Goal: Transaction & Acquisition: Purchase product/service

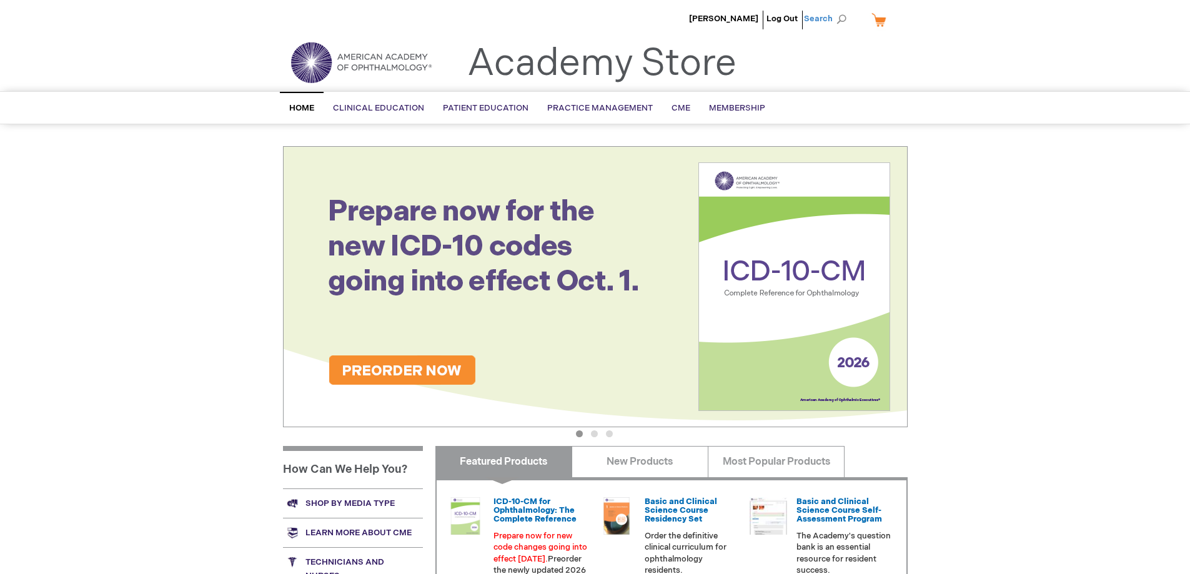
click at [830, 16] on span "Search" at bounding box center [827, 18] width 47 height 25
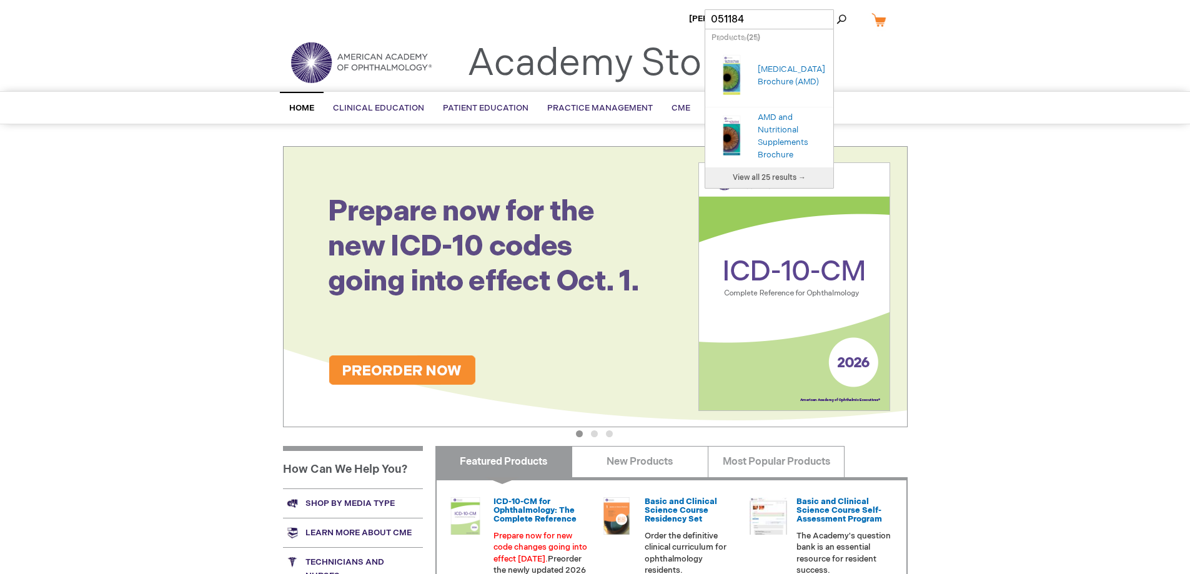
type input "051184"
click at [836, 9] on button "Search" at bounding box center [841, 19] width 10 height 20
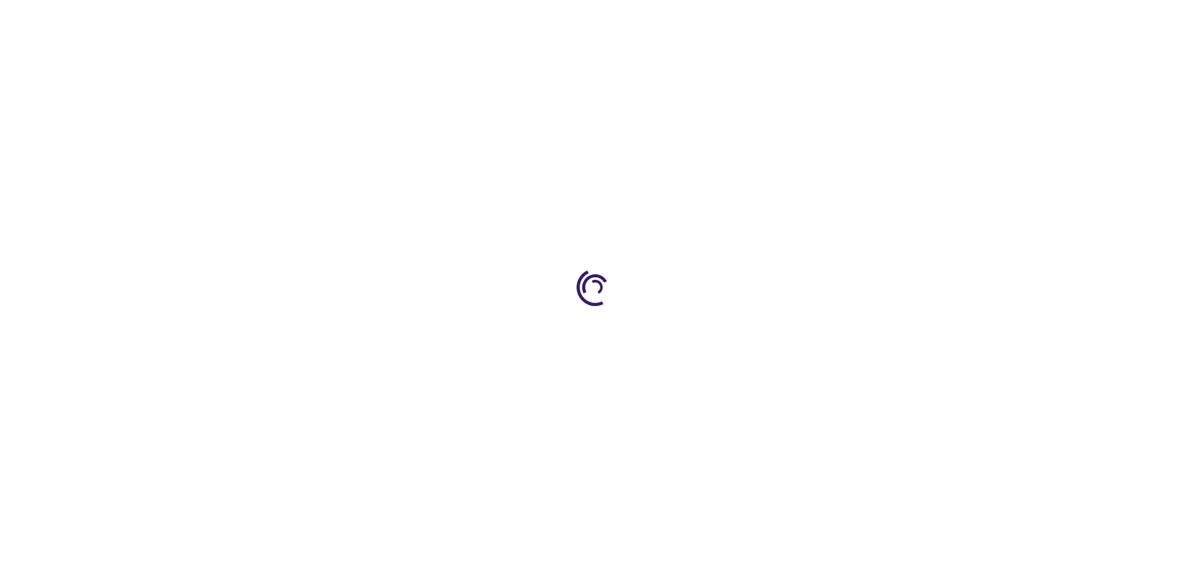
click at [767, 69] on div at bounding box center [595, 287] width 1190 height 574
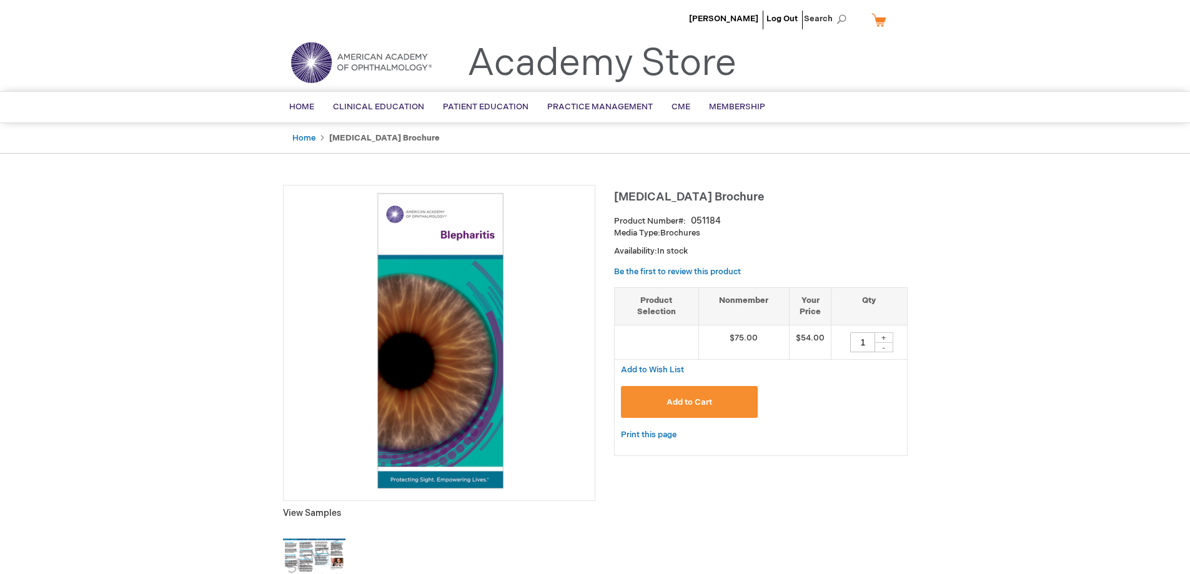
click at [885, 335] on div "+" at bounding box center [883, 337] width 19 height 11
click at [882, 338] on div "+" at bounding box center [883, 337] width 19 height 11
click at [881, 349] on div "-" at bounding box center [883, 347] width 19 height 10
type input "2"
click at [684, 397] on span "Add to Cart" at bounding box center [689, 402] width 46 height 10
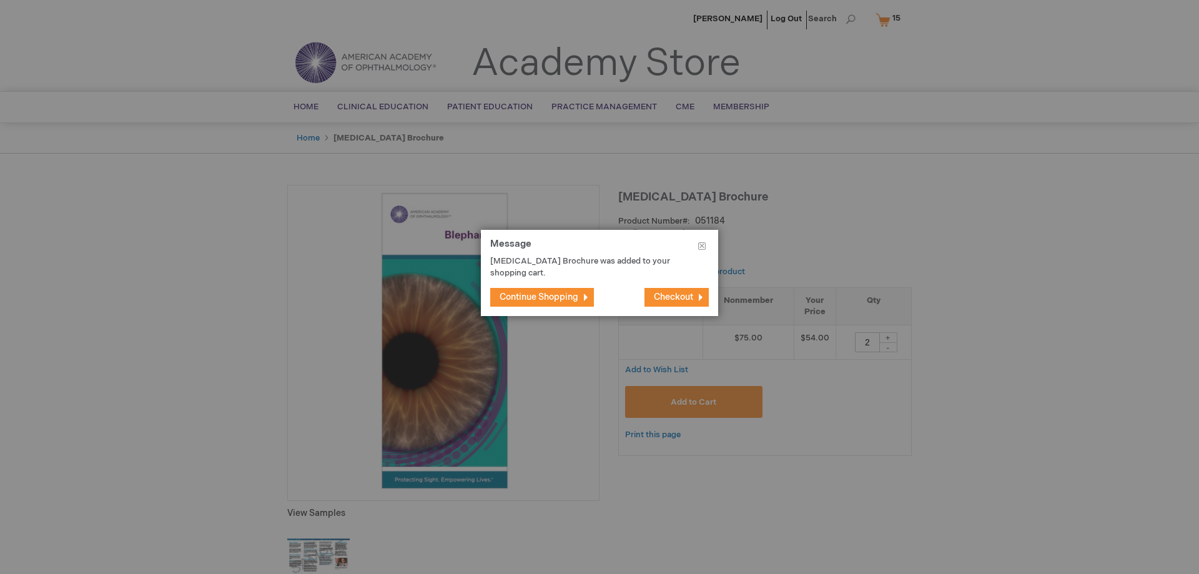
click at [566, 295] on span "Continue Shopping" at bounding box center [539, 297] width 79 height 11
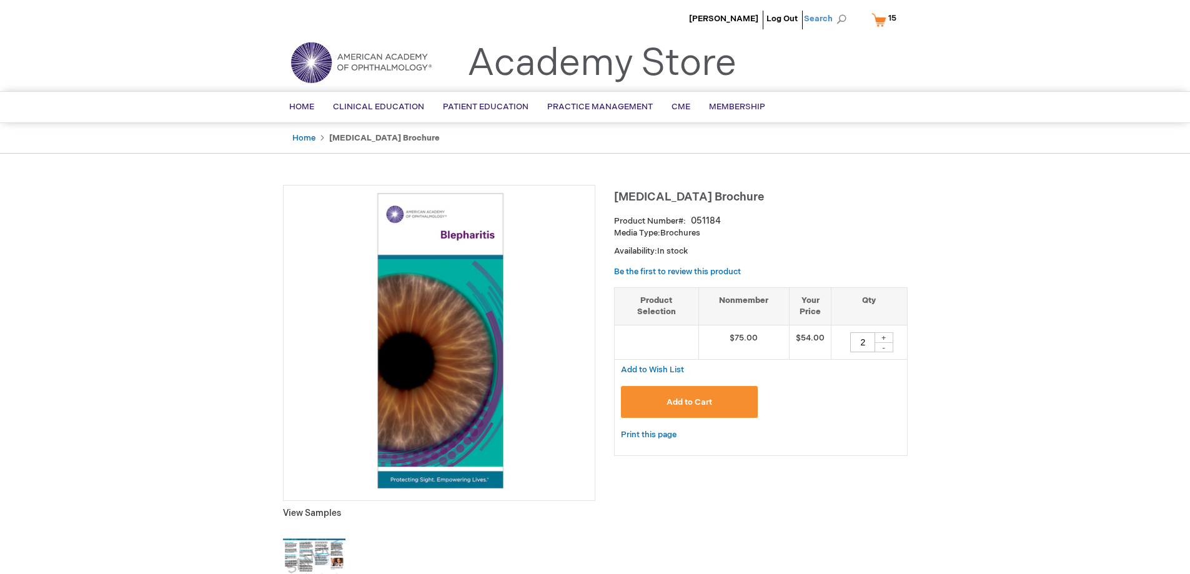
click at [824, 12] on span "Search" at bounding box center [827, 18] width 47 height 25
type input "1"
type input "051197"
click at [836, 9] on button "Search" at bounding box center [841, 19] width 10 height 20
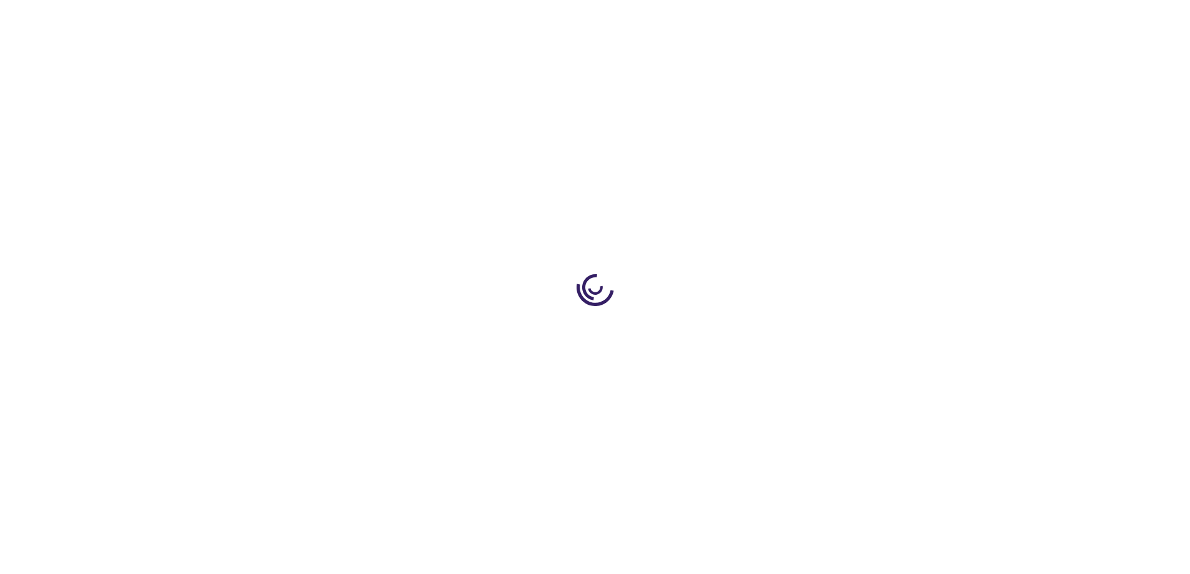
type input "2"
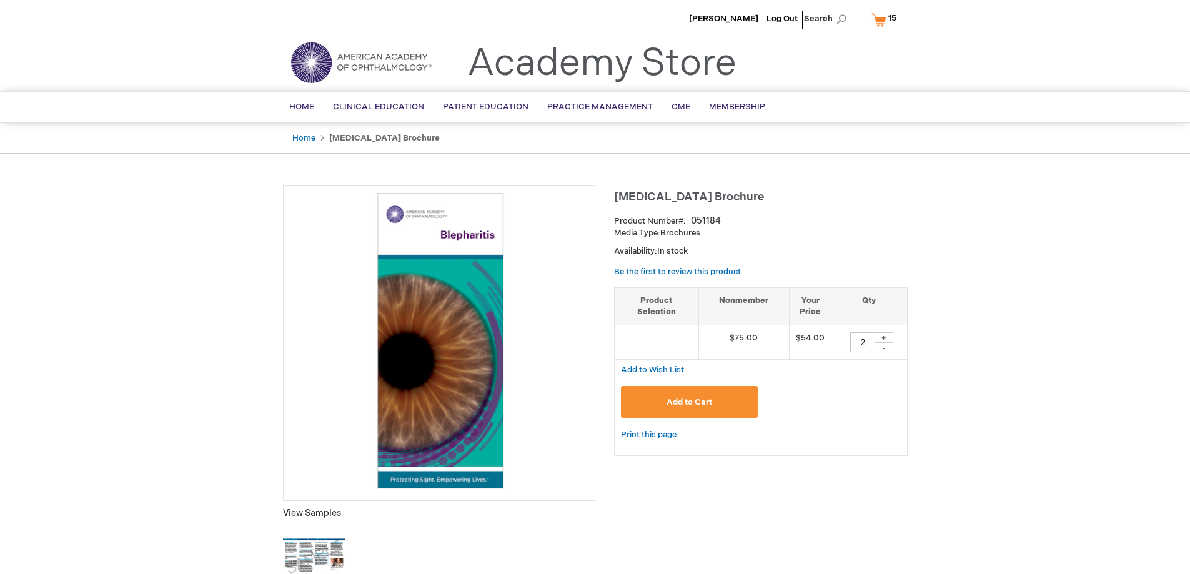
click at [877, 21] on link "My Cart 15 15 items" at bounding box center [887, 20] width 36 height 22
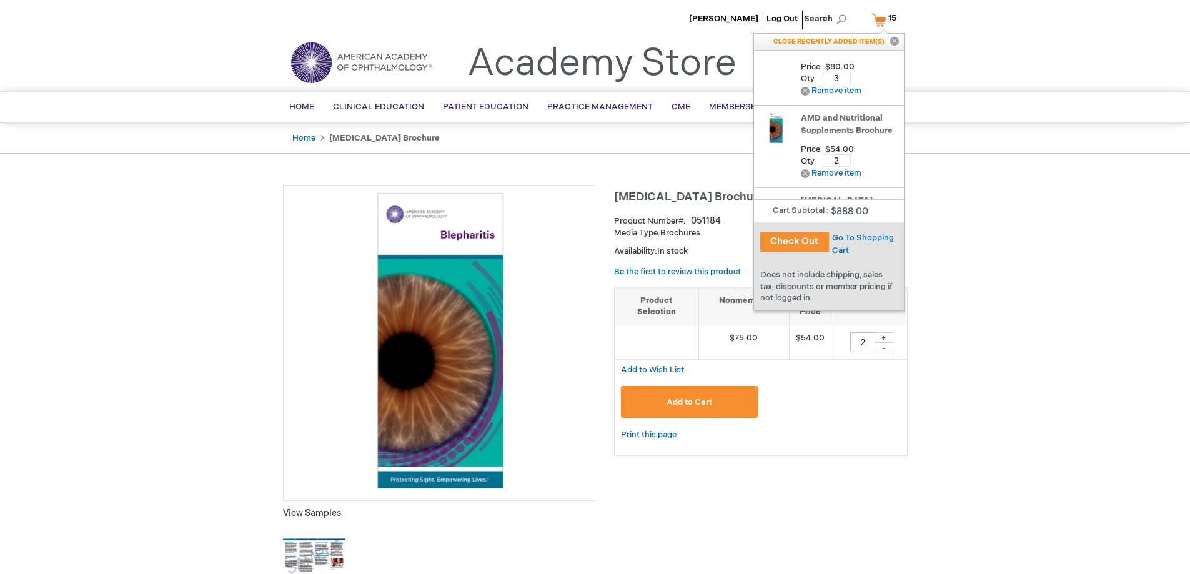
scroll to position [370, 0]
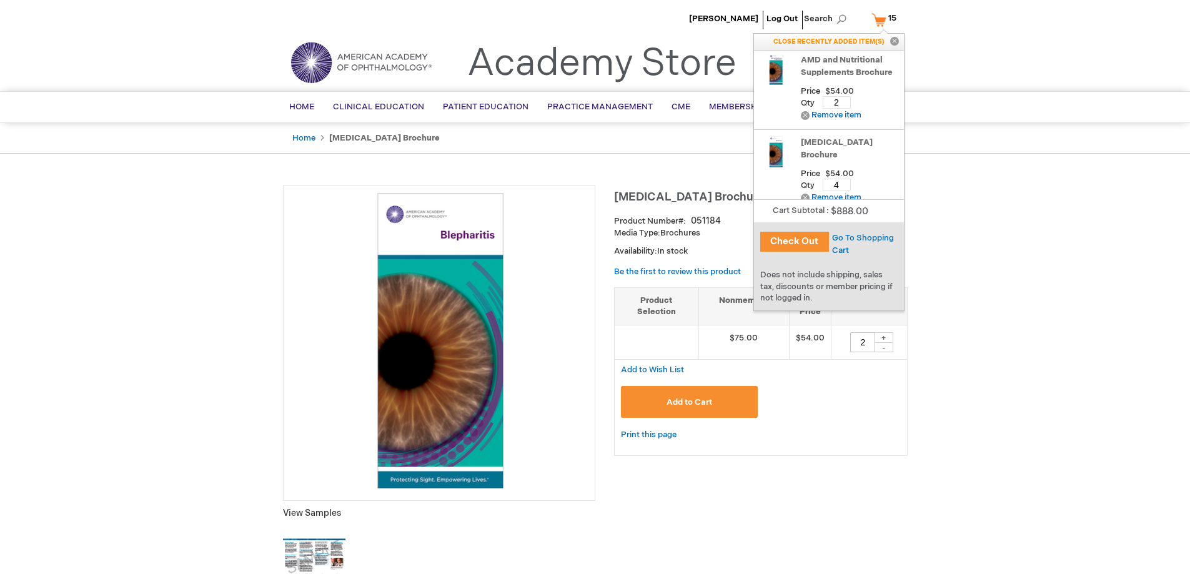
click at [796, 237] on button "Check Out" at bounding box center [794, 242] width 69 height 20
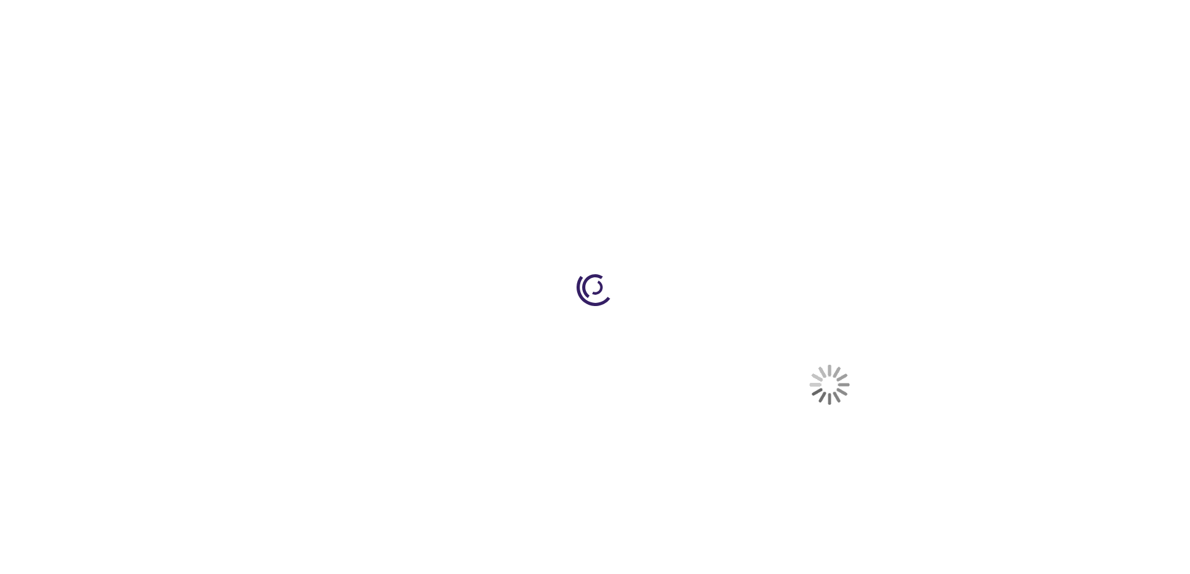
select select "US"
select select "12"
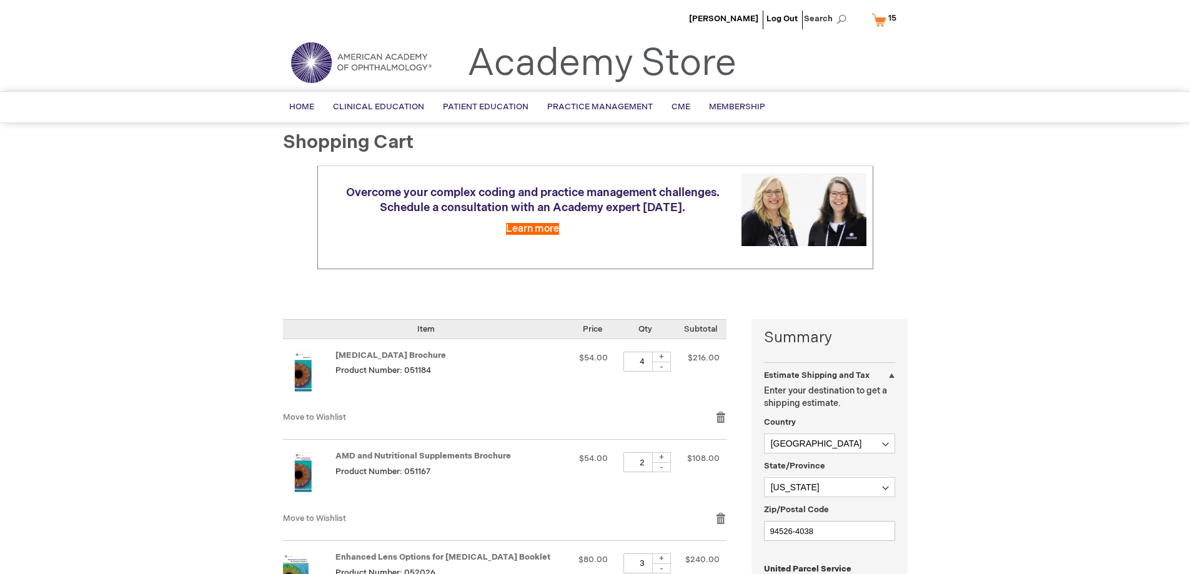
click at [664, 367] on div "-" at bounding box center [661, 367] width 19 height 10
type input "2"
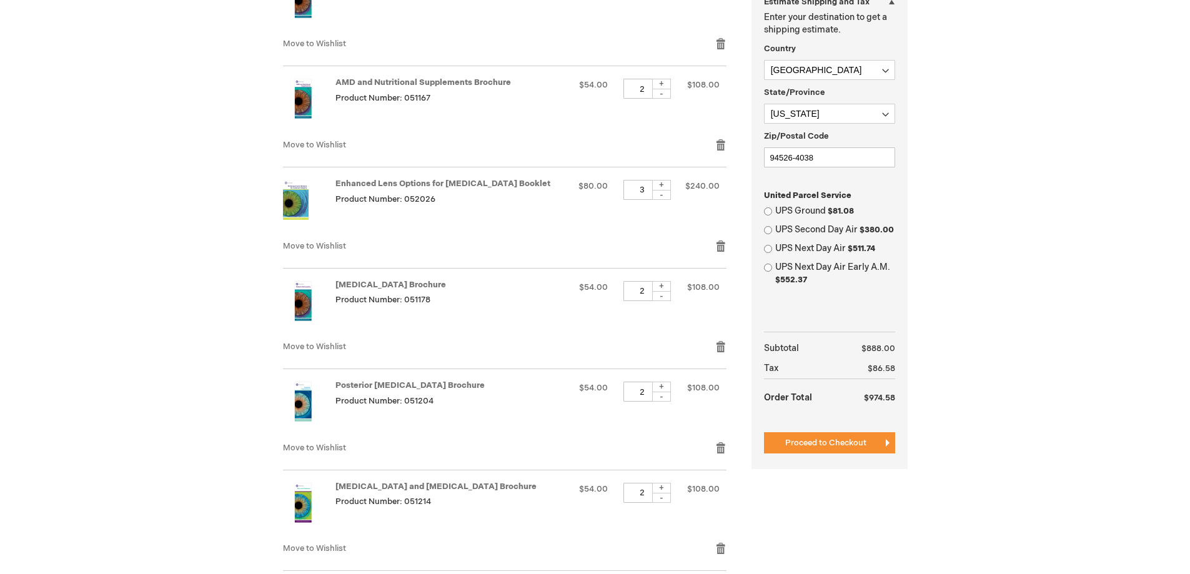
scroll to position [375, 0]
click at [767, 207] on input "UPS Ground $81.08" at bounding box center [768, 210] width 8 height 8
radio input "true"
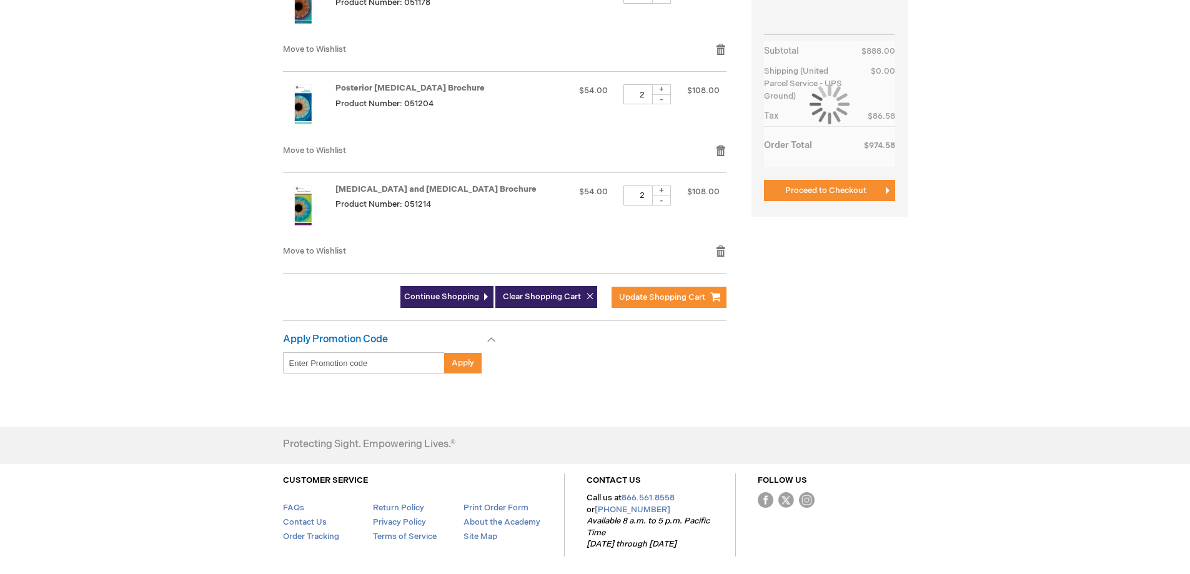
scroll to position [687, 0]
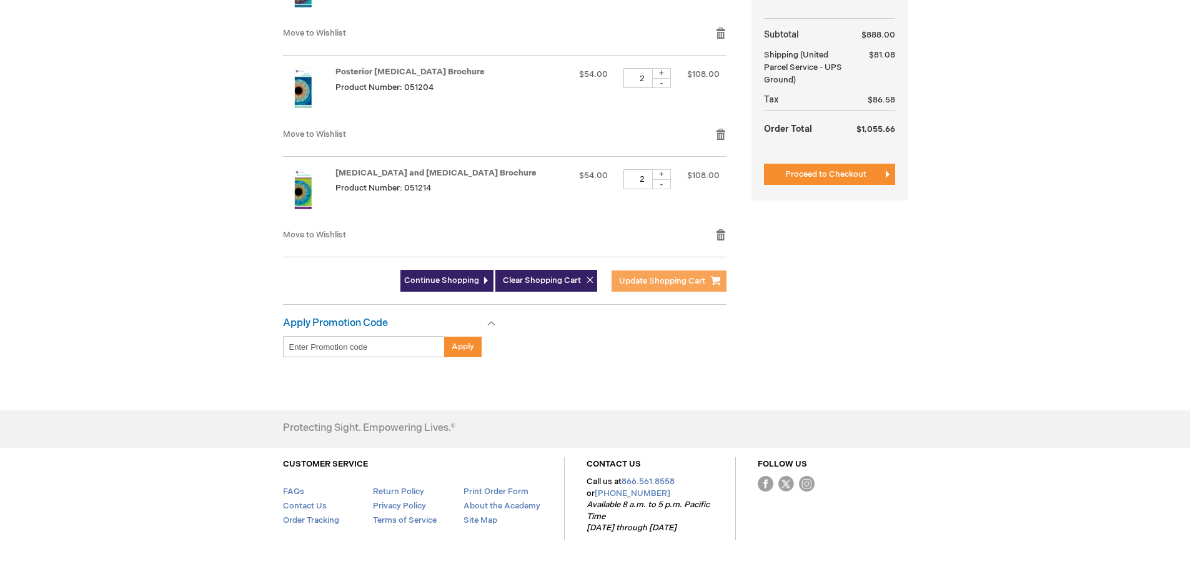
click at [639, 280] on span "Update Shopping Cart" at bounding box center [662, 281] width 86 height 10
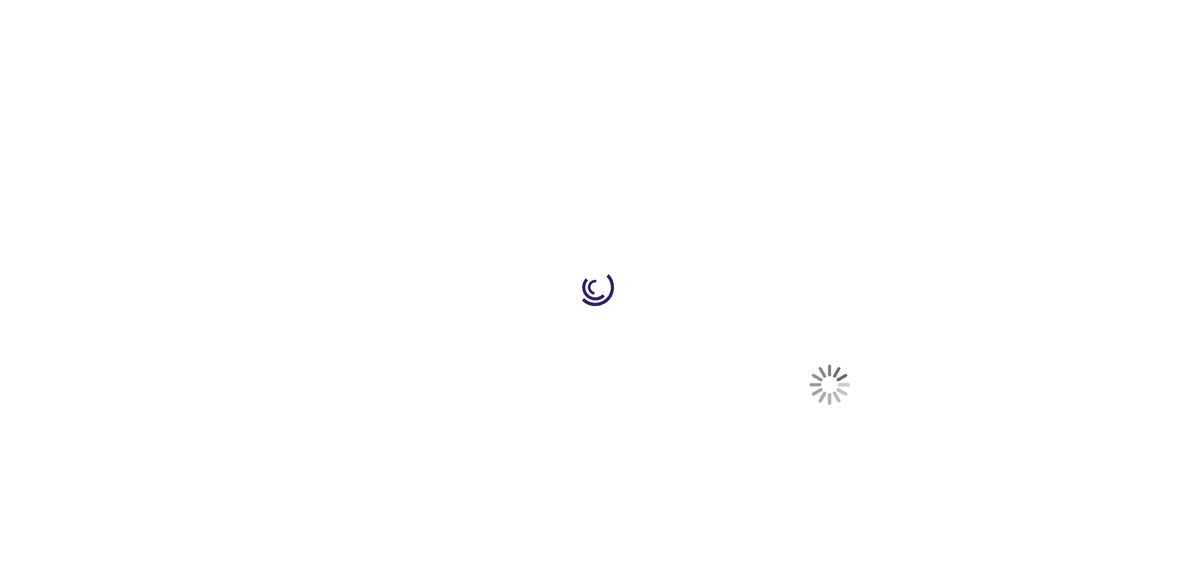
select select "US"
select select "12"
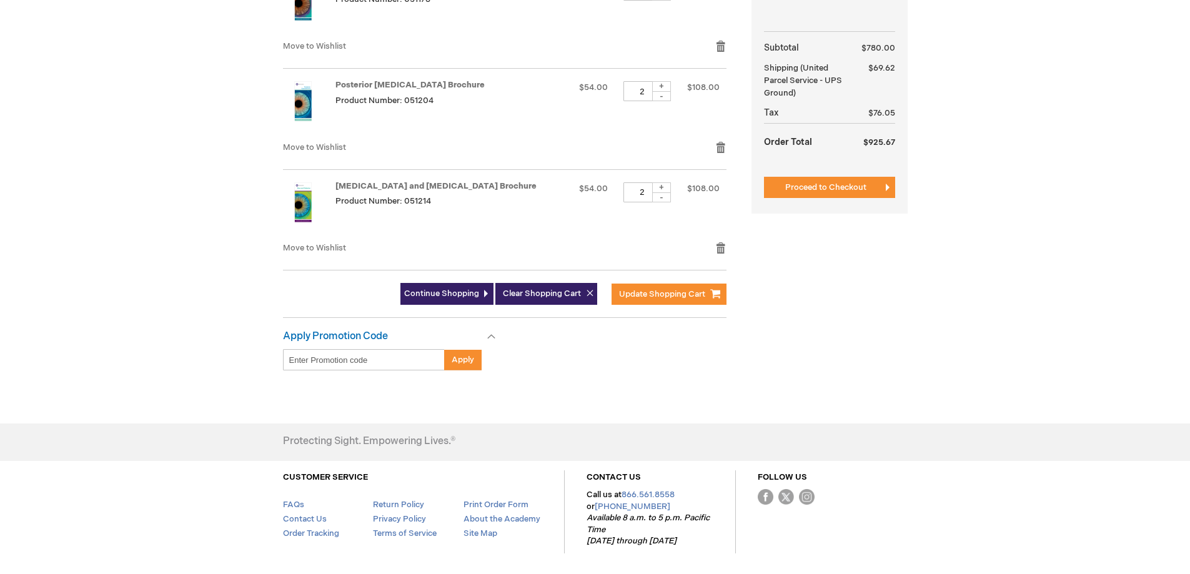
scroll to position [687, 0]
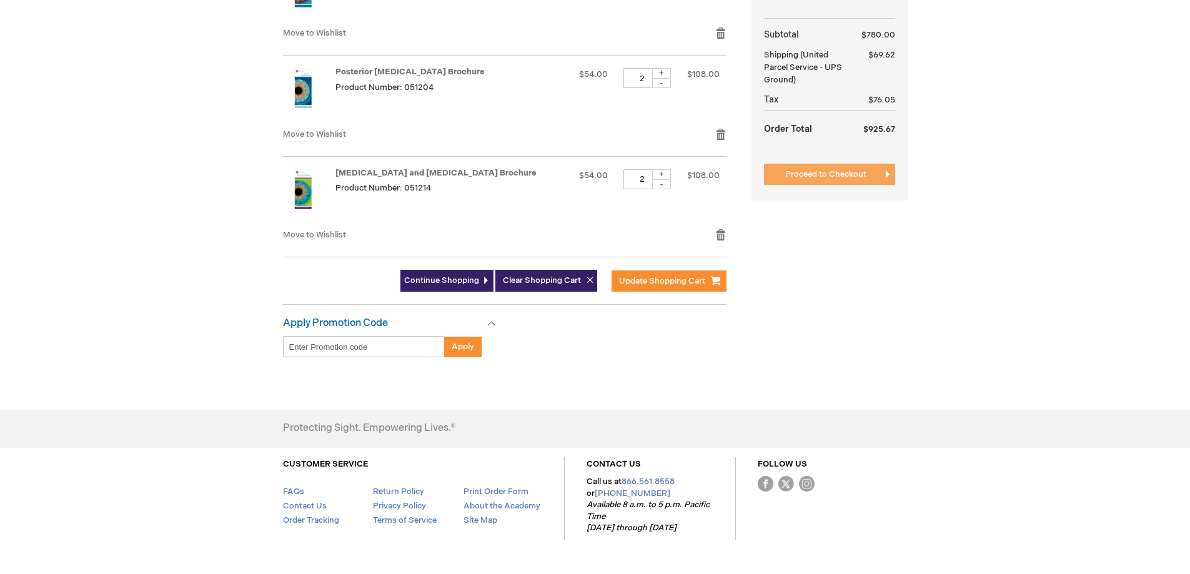
click at [781, 174] on button "Proceed to Checkout" at bounding box center [829, 174] width 131 height 21
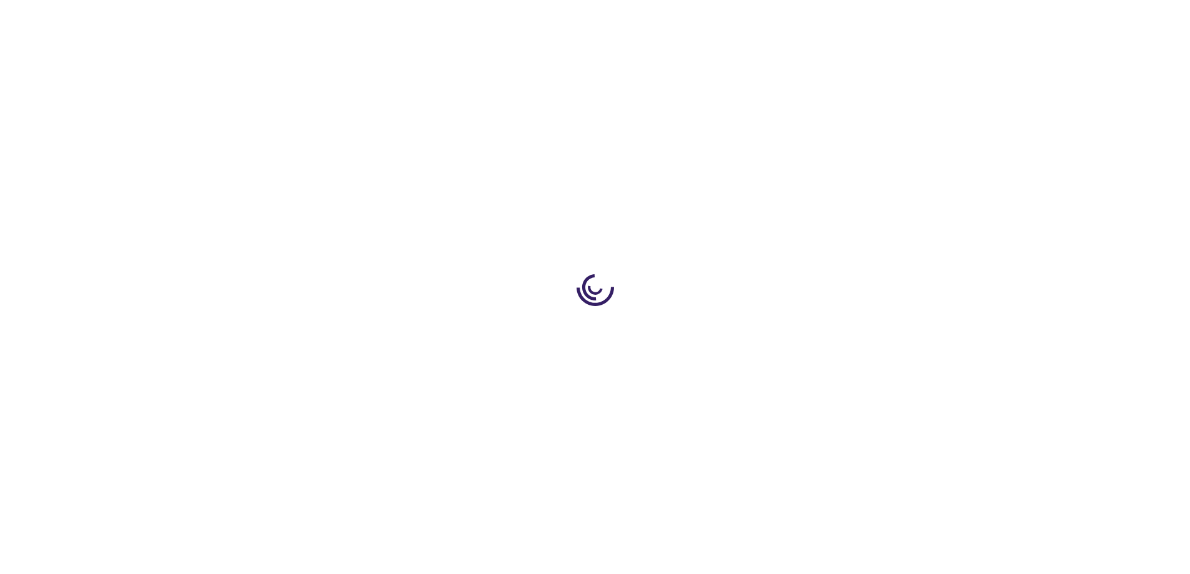
select select "US"
select select "12"
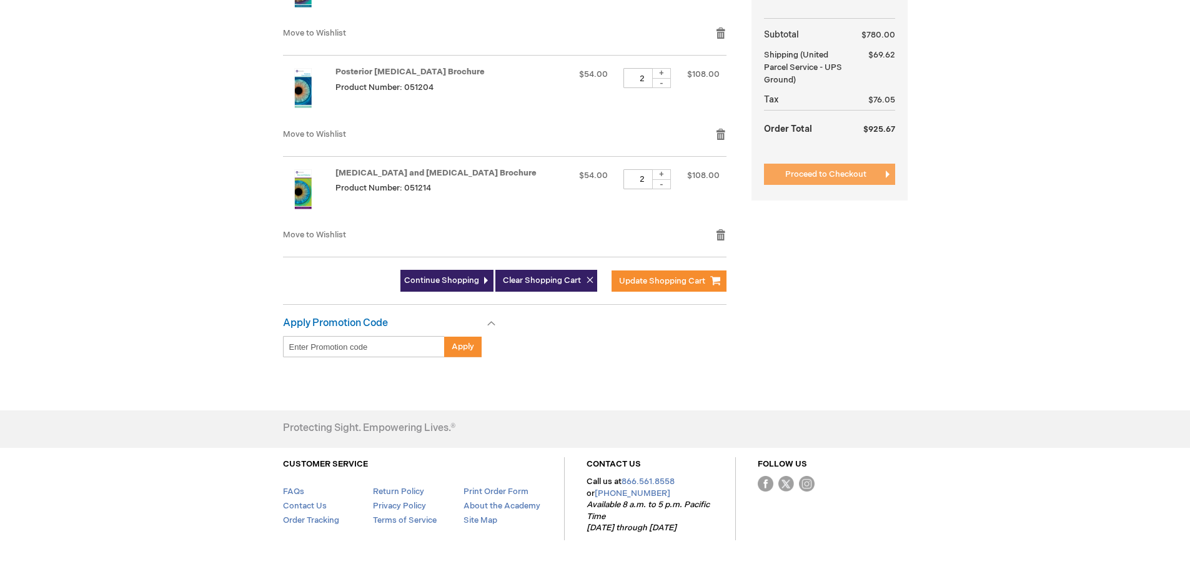
click at [813, 174] on span "Proceed to Checkout" at bounding box center [825, 174] width 81 height 10
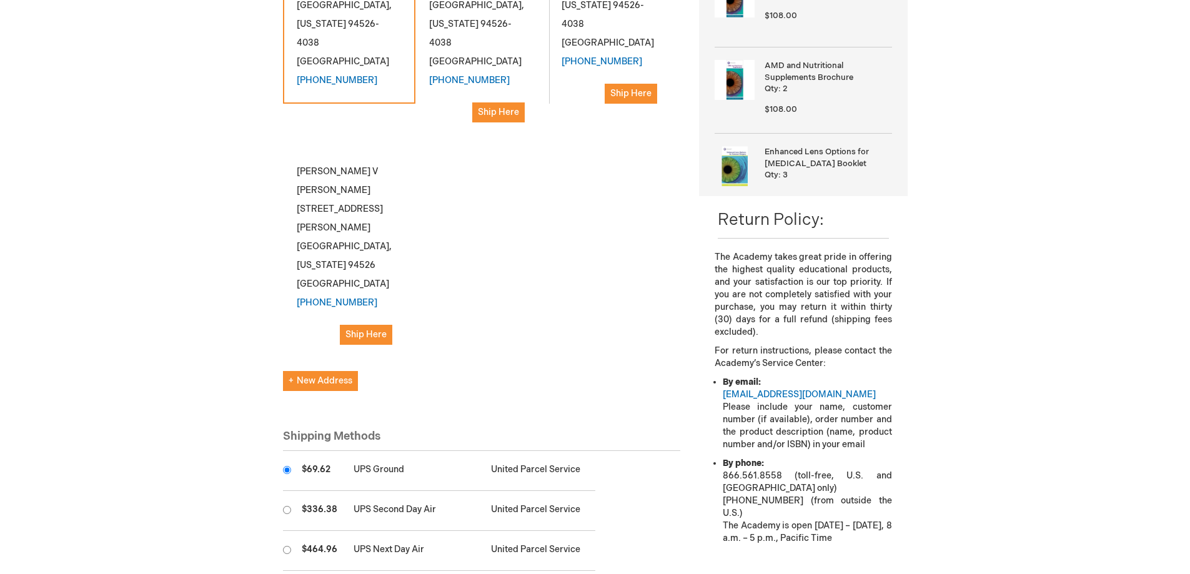
scroll to position [500, 0]
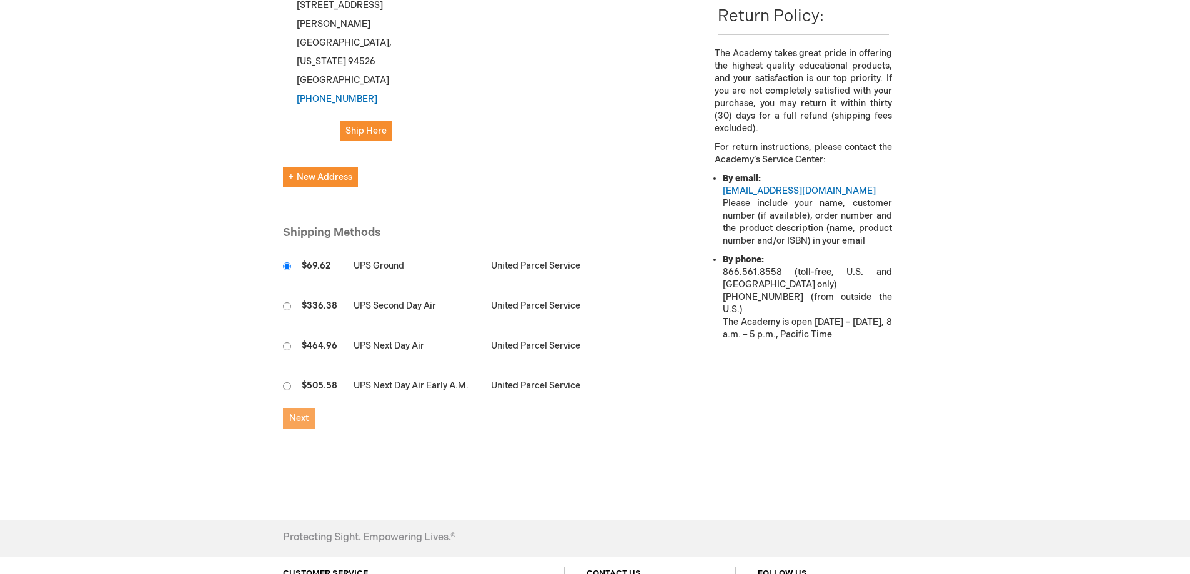
click at [289, 413] on span "Next" at bounding box center [298, 418] width 19 height 11
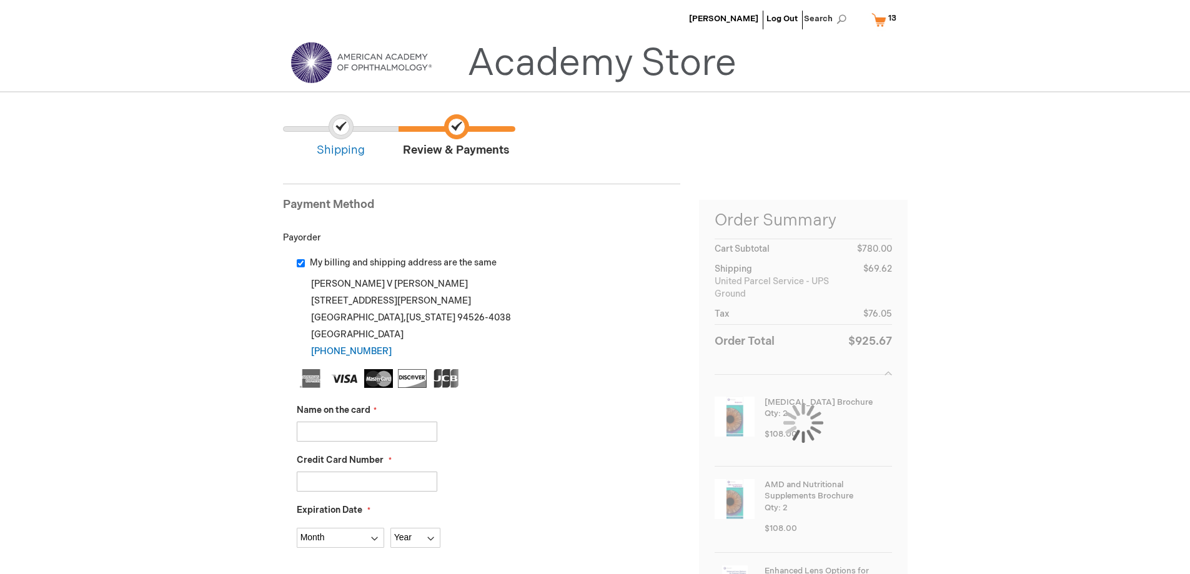
click at [347, 426] on input "Name on the card" at bounding box center [367, 432] width 141 height 20
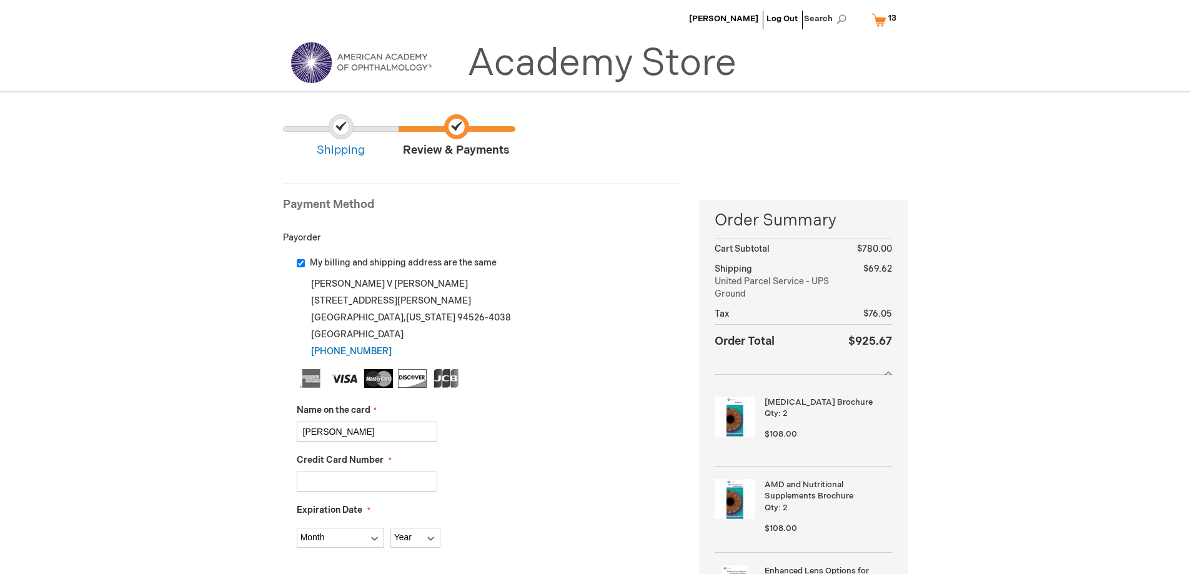
type input "[PERSON_NAME]"
type input "[CREDIT_CARD_NUMBER]"
select select "4"
select select "2028"
click at [516, 437] on div "[PERSON_NAME]" at bounding box center [489, 432] width 384 height 20
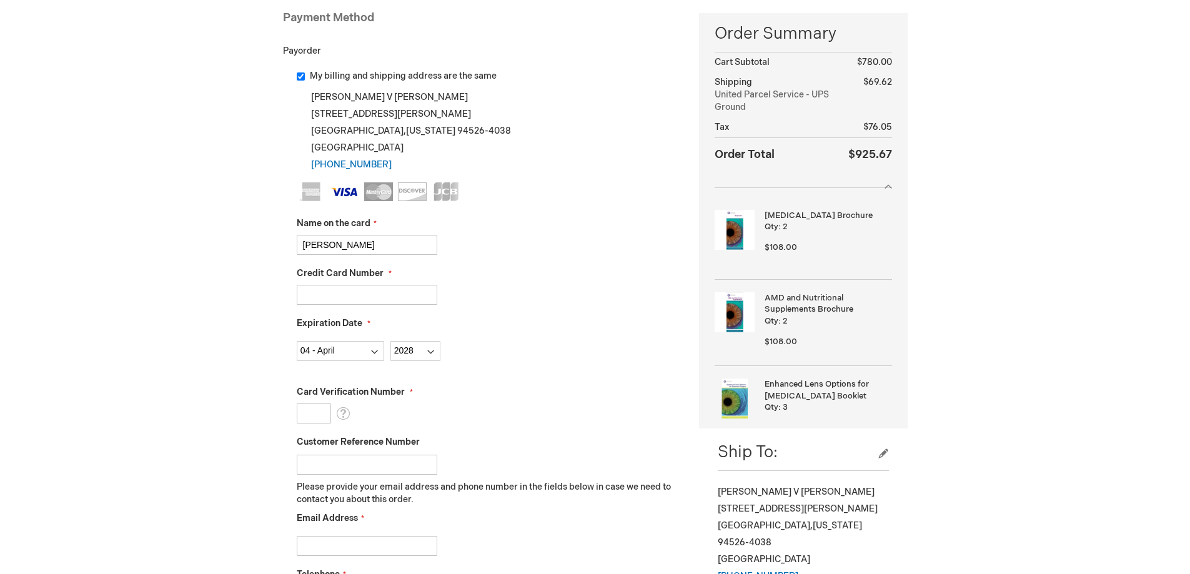
scroll to position [187, 0]
click at [316, 412] on input "Card Verification Number" at bounding box center [314, 413] width 34 height 20
type input "768"
click at [525, 450] on div at bounding box center [489, 461] width 384 height 26
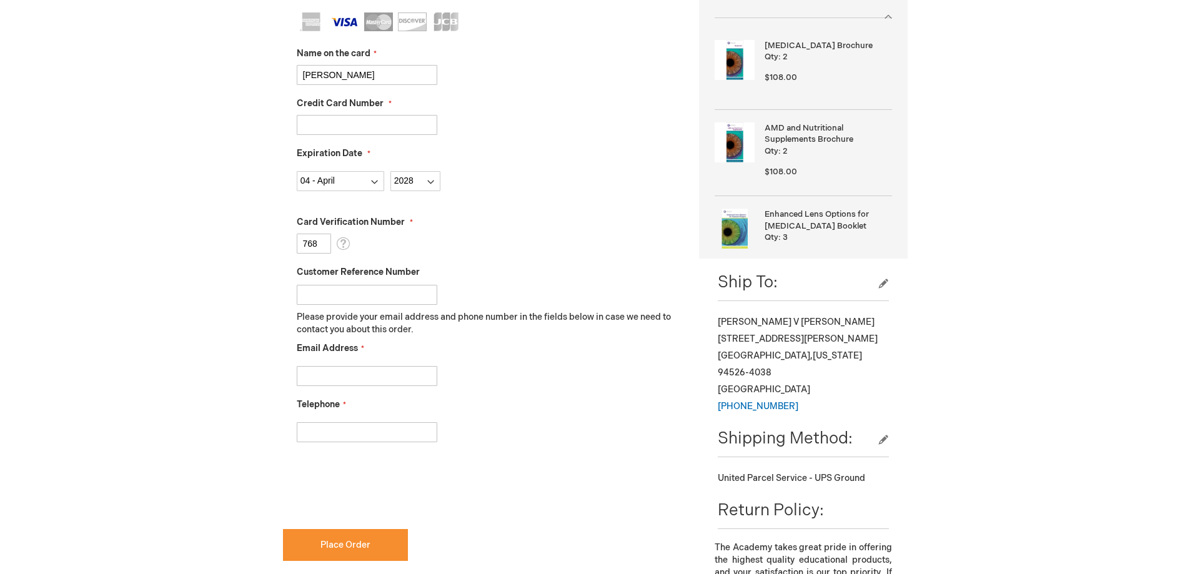
scroll to position [375, 0]
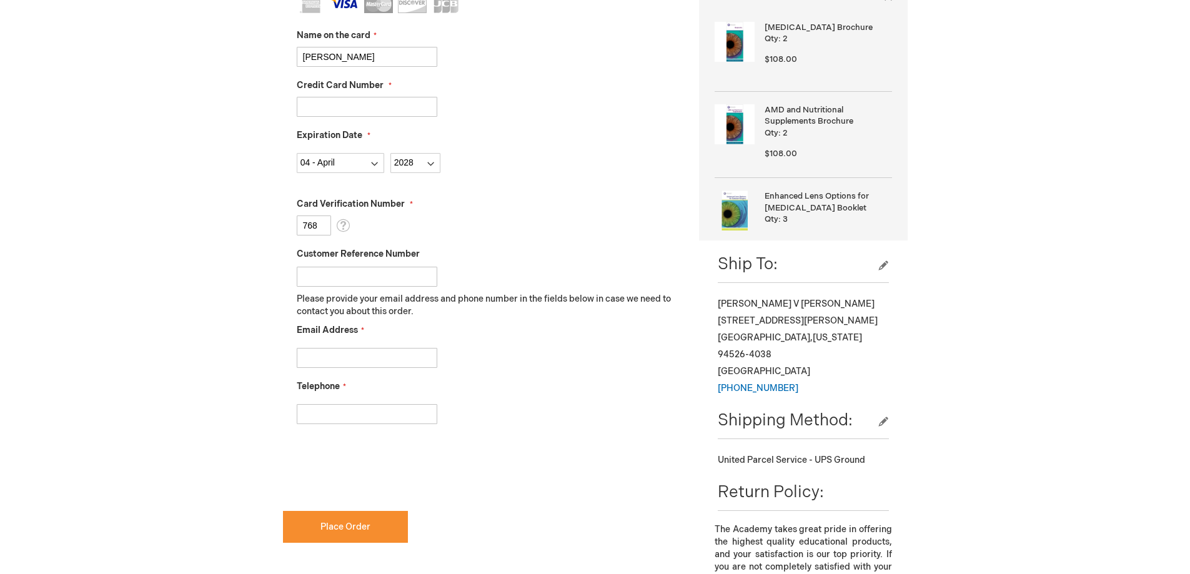
click at [351, 357] on input "Email Address" at bounding box center [367, 358] width 141 height 20
type input "[EMAIL_ADDRESS][DOMAIN_NAME]"
type input "9258376428"
checkbox input "true"
click at [346, 524] on span "Place Order" at bounding box center [345, 526] width 50 height 11
